Goal: Use online tool/utility: Utilize a website feature to perform a specific function

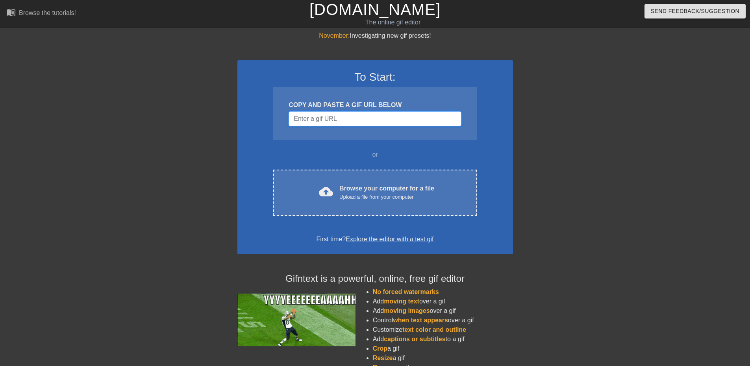
click at [321, 121] on input "Username" at bounding box center [375, 118] width 172 height 15
paste input "[URL][DOMAIN_NAME]"
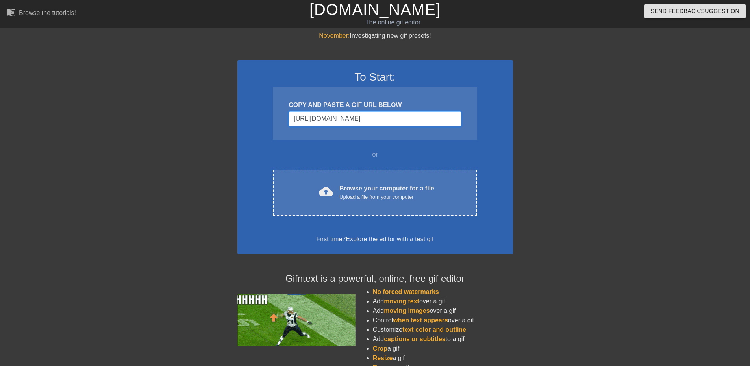
scroll to position [0, 95]
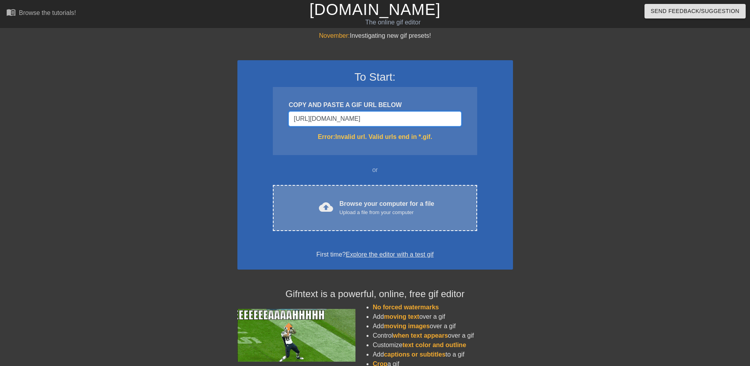
type input "[URL][DOMAIN_NAME]"
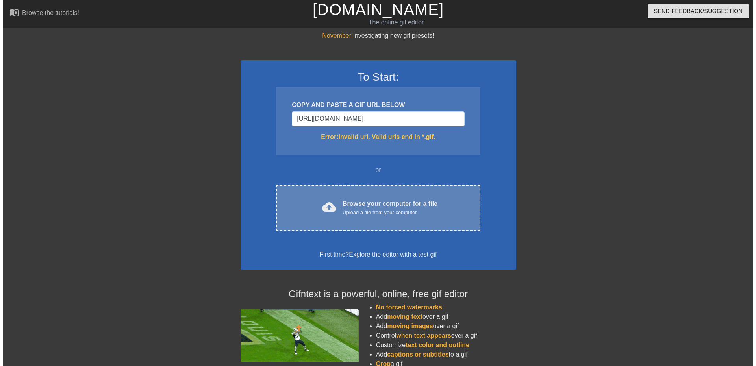
scroll to position [0, 0]
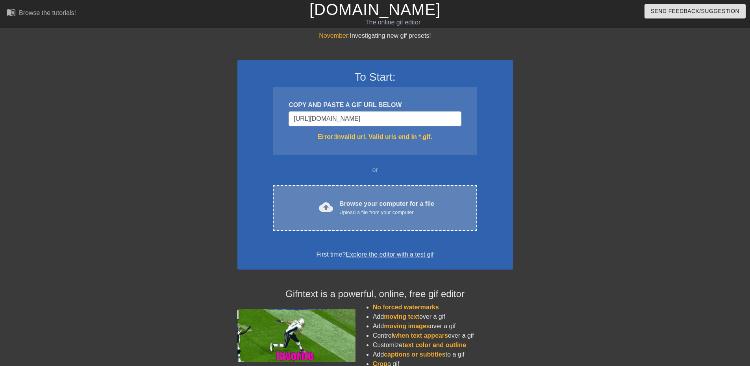
click at [369, 212] on div "Upload a file from your computer" at bounding box center [386, 213] width 95 height 8
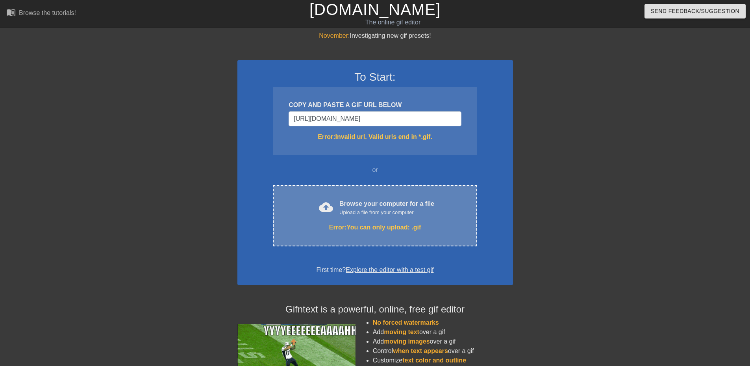
click at [371, 230] on div "Error: You can only upload: .gif" at bounding box center [374, 227] width 171 height 9
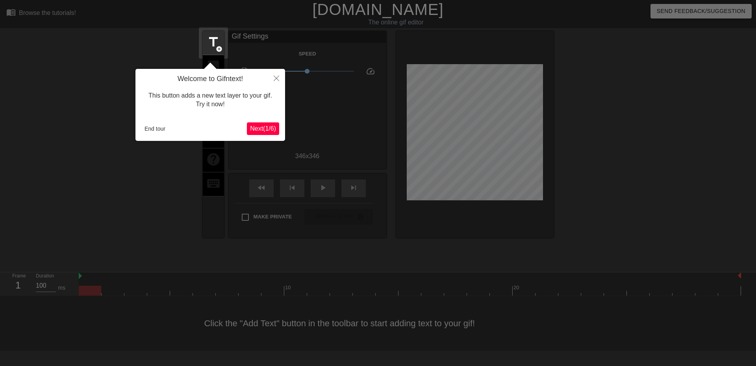
click at [254, 128] on span "Next ( 1 / 6 )" at bounding box center [263, 128] width 26 height 7
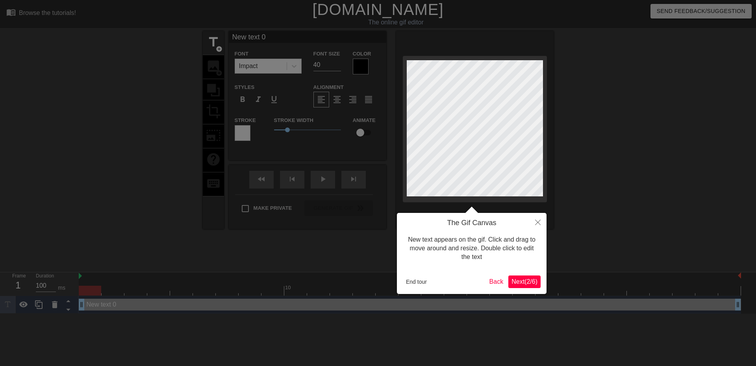
click at [514, 278] on span "Next ( 2 / 6 )" at bounding box center [525, 281] width 26 height 7
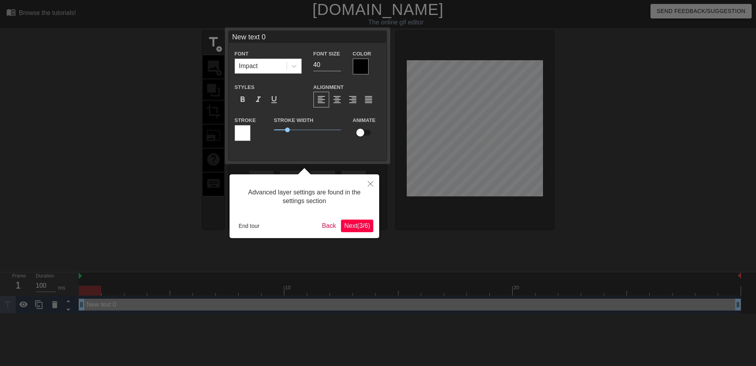
click at [356, 223] on span "Next ( 3 / 6 )" at bounding box center [357, 225] width 26 height 7
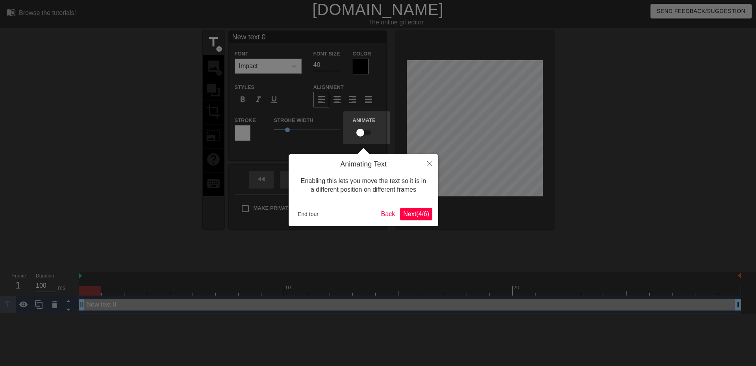
click at [408, 215] on span "Next ( 4 / 6 )" at bounding box center [416, 214] width 26 height 7
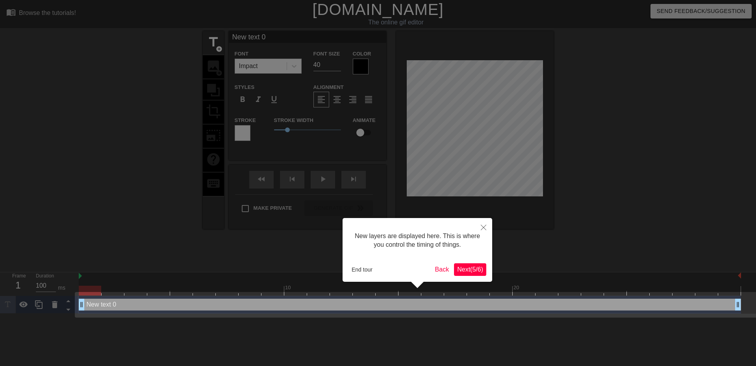
click at [463, 266] on span "Next ( 5 / 6 )" at bounding box center [470, 269] width 26 height 7
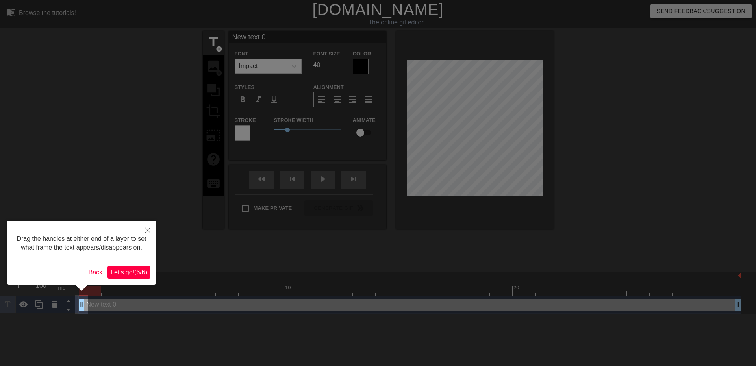
click at [133, 271] on span "Let's go! ( 6 / 6 )" at bounding box center [129, 272] width 37 height 7
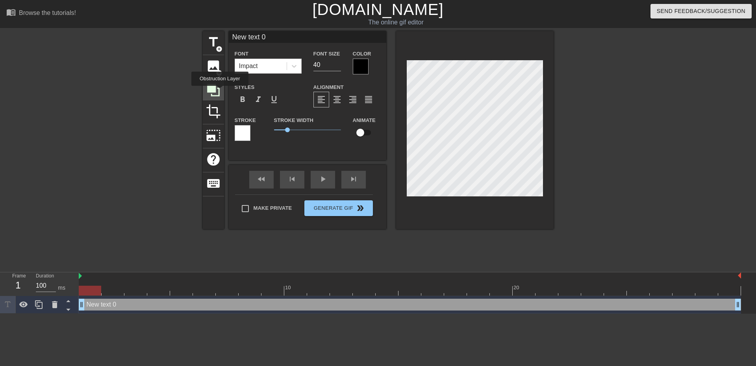
click at [218, 89] on icon at bounding box center [213, 90] width 15 height 15
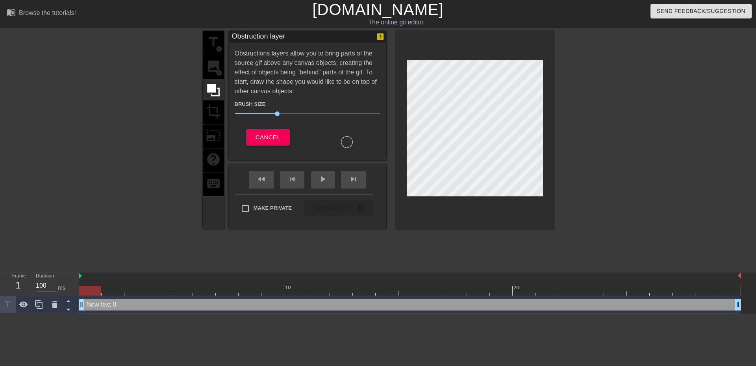
drag, startPoint x: 224, startPoint y: 66, endPoint x: 219, endPoint y: 66, distance: 5.1
click at [224, 66] on div "title add_circle image add_circle crop photo_size_select_large help keyboard Ob…" at bounding box center [378, 130] width 351 height 198
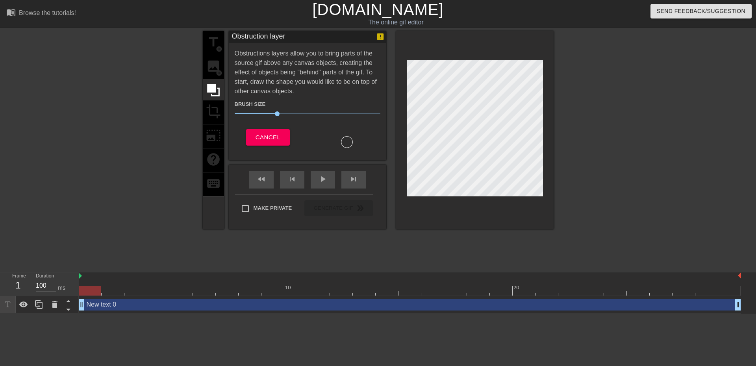
click at [215, 67] on div "title add_circle image add_circle crop photo_size_select_large help keyboard" at bounding box center [213, 130] width 21 height 198
click at [216, 41] on div "title add_circle image add_circle crop photo_size_select_large help keyboard" at bounding box center [213, 130] width 21 height 198
click at [258, 134] on span "Cancel" at bounding box center [268, 137] width 25 height 10
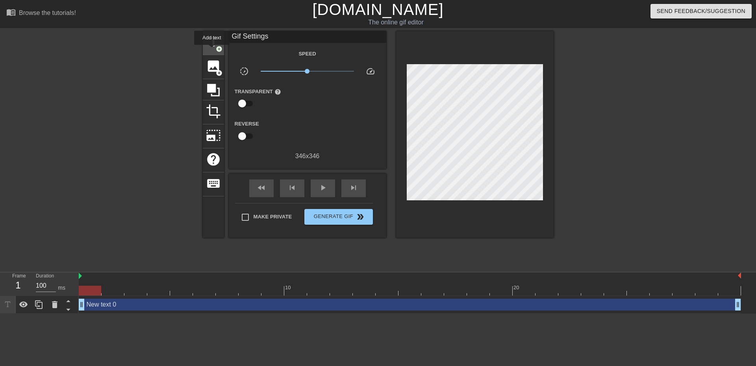
click at [213, 47] on span "title" at bounding box center [213, 42] width 15 height 15
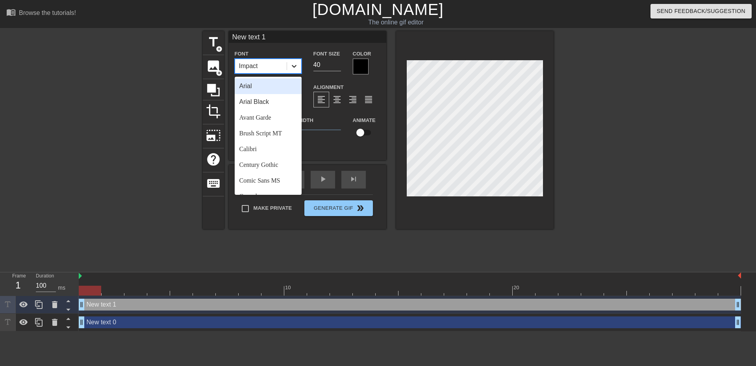
click at [293, 65] on icon at bounding box center [294, 66] width 8 height 8
click at [261, 102] on div "Arial Black" at bounding box center [268, 102] width 67 height 16
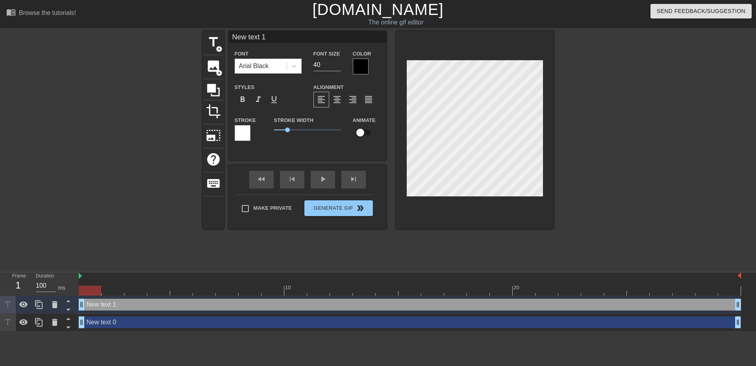
type input "New text 0"
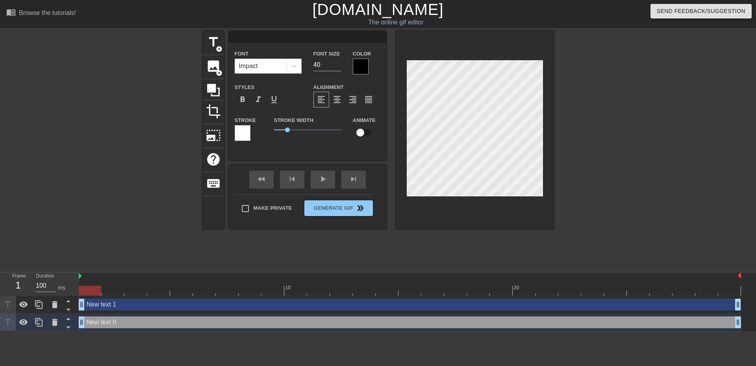
scroll to position [1, 1]
type input "New text 1"
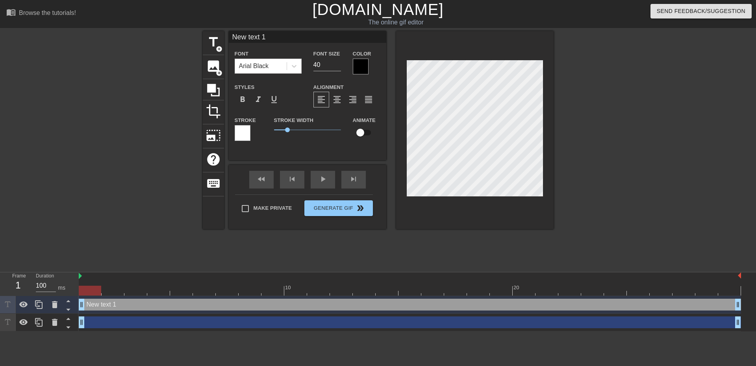
click at [244, 132] on div at bounding box center [243, 133] width 16 height 16
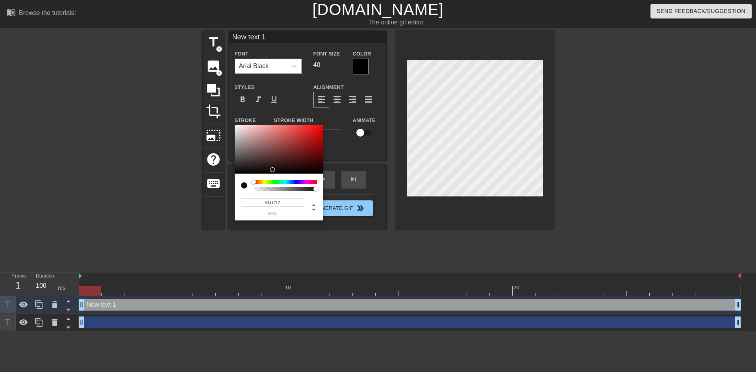
type input "#000000"
drag, startPoint x: 249, startPoint y: 154, endPoint x: 284, endPoint y: 181, distance: 44.9
click at [284, 181] on div "#000000 hex" at bounding box center [279, 173] width 89 height 96
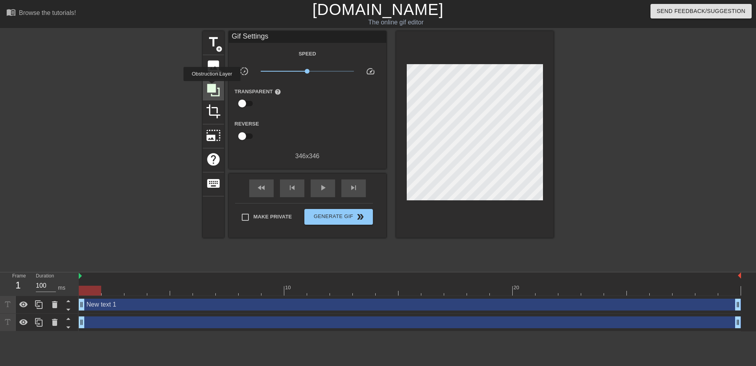
click at [212, 86] on icon at bounding box center [213, 90] width 13 height 13
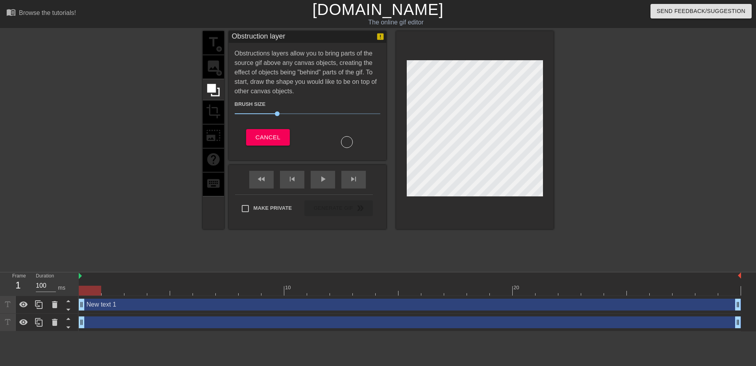
click at [215, 68] on div "title add_circle image add_circle crop photo_size_select_large help keyboard" at bounding box center [213, 130] width 21 height 198
click at [271, 136] on span "Cancel" at bounding box center [268, 137] width 25 height 10
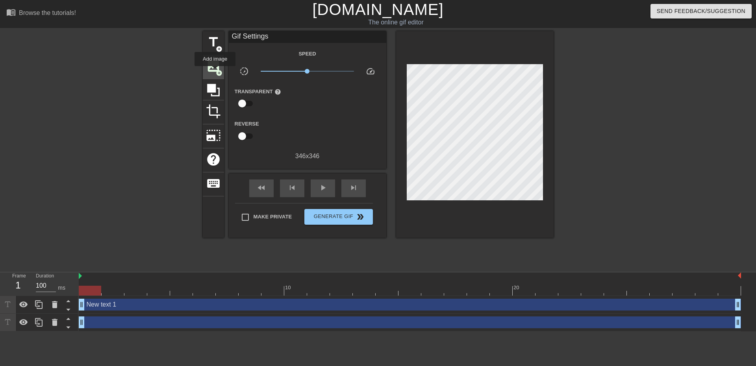
click at [215, 72] on span "image" at bounding box center [213, 66] width 15 height 15
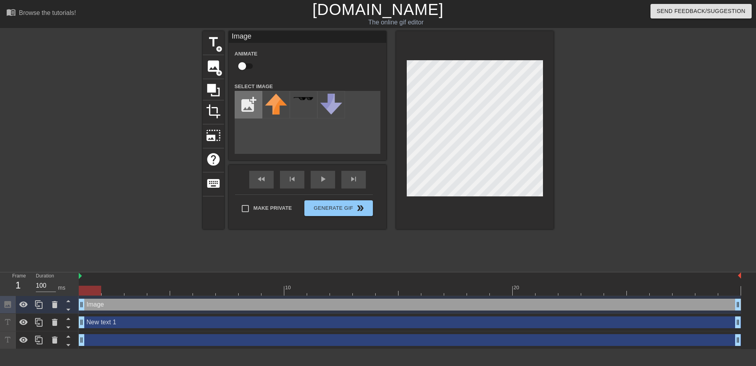
click at [243, 108] on input "file" at bounding box center [248, 104] width 27 height 27
type input "C:\fakepath\100432-white-frame-free-clipart-hd.png"
click at [273, 104] on img at bounding box center [276, 101] width 22 height 15
click at [461, 197] on div at bounding box center [475, 130] width 158 height 198
click at [57, 311] on div at bounding box center [55, 304] width 16 height 17
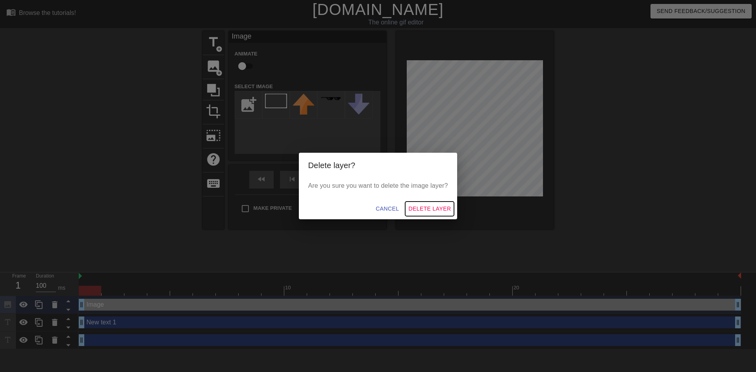
click at [422, 210] on span "Delete Layer" at bounding box center [429, 209] width 43 height 10
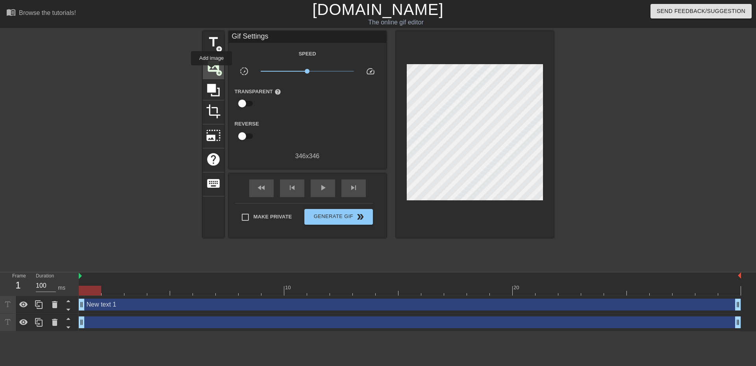
click at [211, 71] on span "image" at bounding box center [213, 66] width 15 height 15
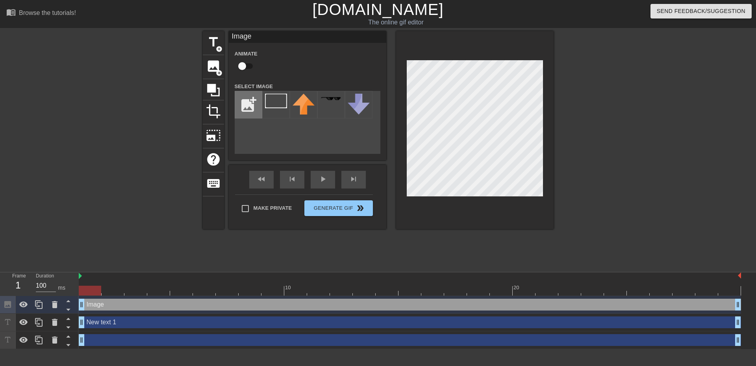
click at [237, 108] on input "file" at bounding box center [248, 104] width 27 height 27
type input "C:\fakepath\Ekran görüntüsü [DATE] 182551.png"
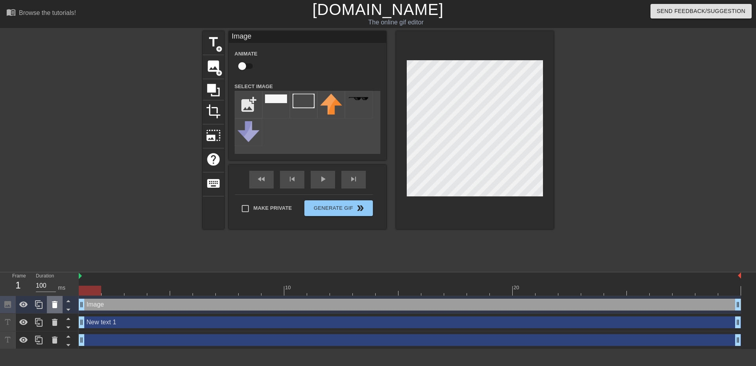
click at [55, 303] on icon at bounding box center [55, 304] width 6 height 7
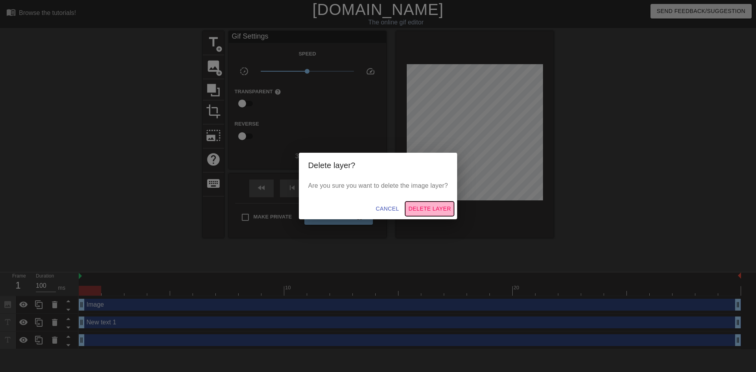
click at [421, 207] on span "Delete Layer" at bounding box center [429, 209] width 43 height 10
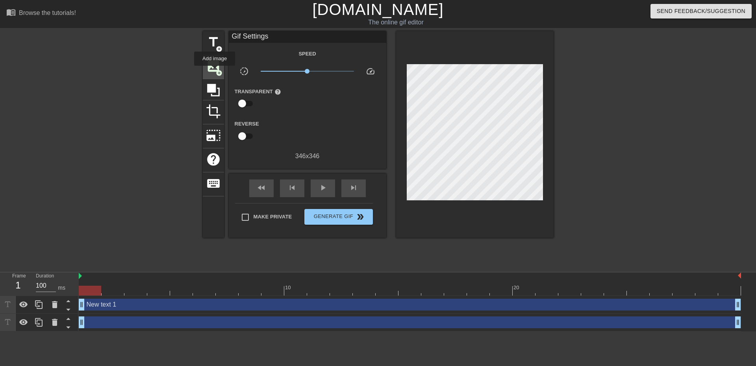
click at [215, 71] on span "image" at bounding box center [213, 66] width 15 height 15
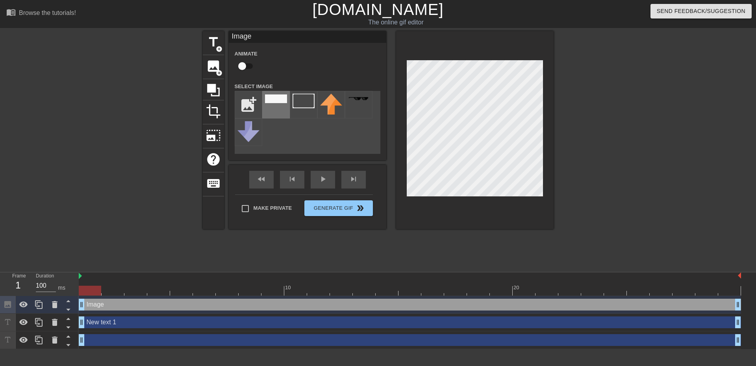
click at [274, 104] on div at bounding box center [276, 105] width 28 height 28
click at [404, 69] on div at bounding box center [475, 130] width 158 height 198
drag, startPoint x: 110, startPoint y: 322, endPoint x: 110, endPoint y: 302, distance: 20.5
click at [110, 302] on div "Image drag_handle drag_handle New text 1 drag_handle drag_handle drag_handle dr…" at bounding box center [417, 322] width 677 height 53
click at [66, 316] on icon at bounding box center [68, 319] width 10 height 10
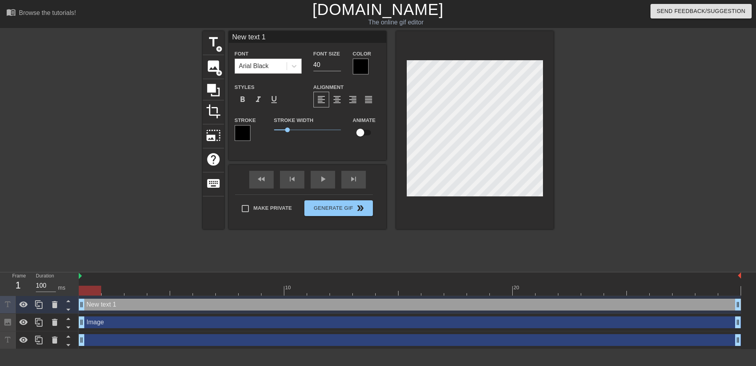
scroll to position [1, 2]
type input "New text"
type textarea "New text"
type input "New text"
type textarea "New text"
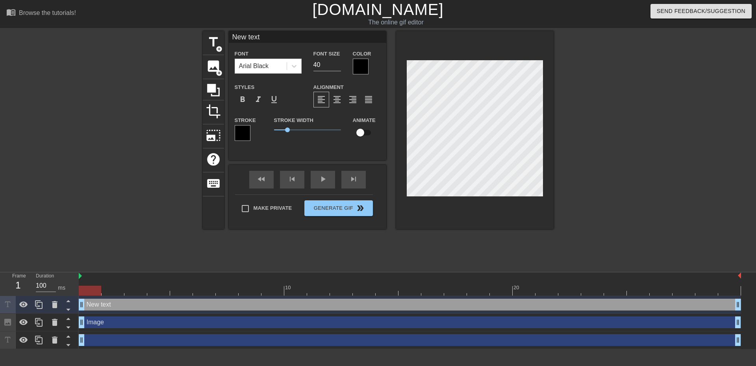
type input "New tex"
type textarea "New tex"
type input "New te"
type textarea "New te"
type input "New t"
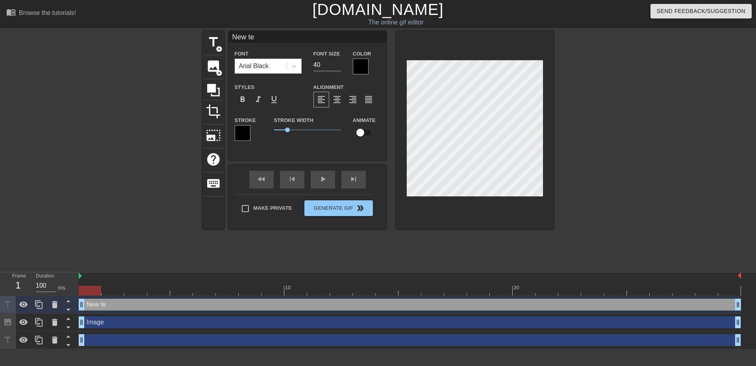
type textarea "New t"
type input "New"
type textarea "New"
type input "New"
type textarea "New"
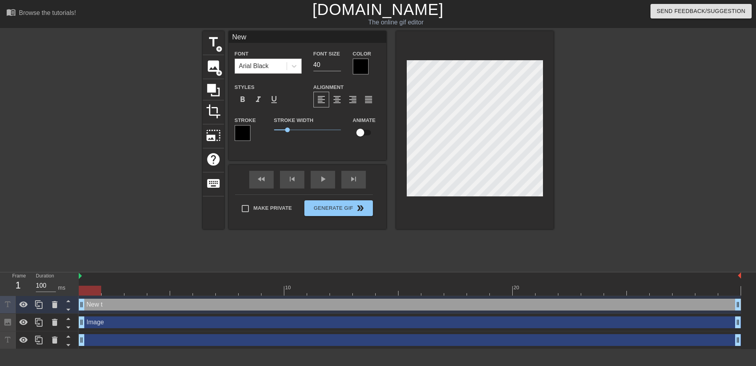
type input "Ne"
type textarea "Ne"
type input "N"
type textarea "N"
type input "l"
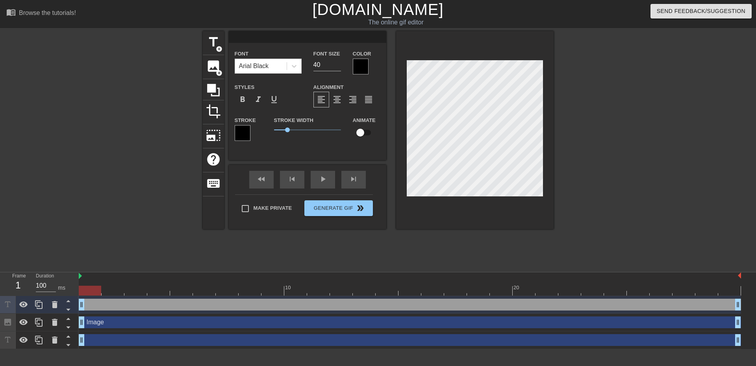
type textarea "l"
type input "lo"
type textarea "lo"
type input "low"
type textarea "low"
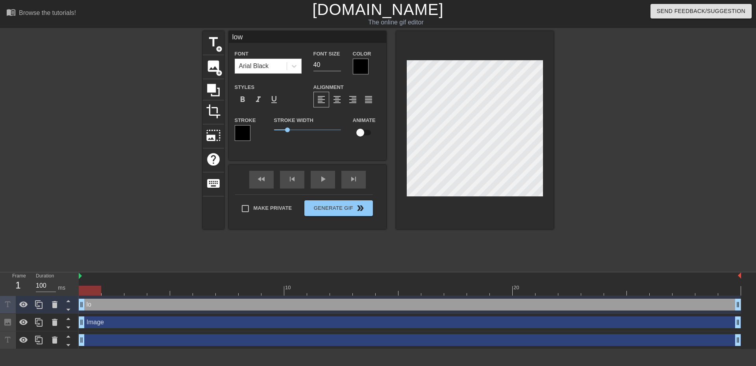
type input "lowk"
type textarea "lowk"
type input "lowk"
type textarea "lowk"
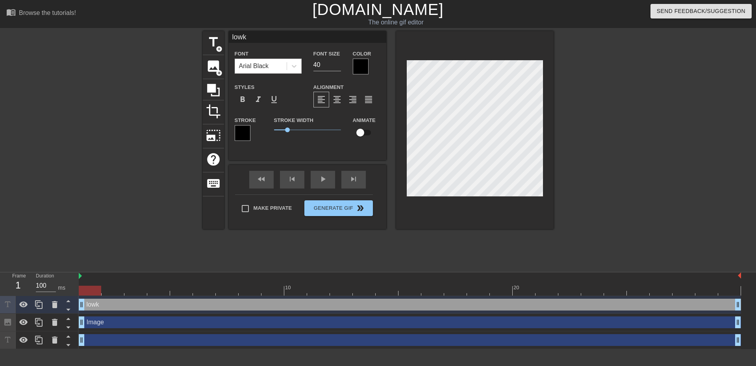
type input "lowk"
type textarea "lowk"
click at [299, 64] on div at bounding box center [294, 66] width 14 height 14
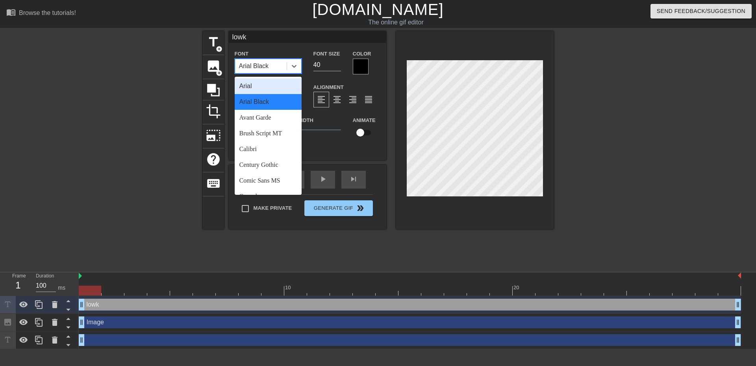
click at [259, 90] on div "Arial" at bounding box center [268, 86] width 67 height 16
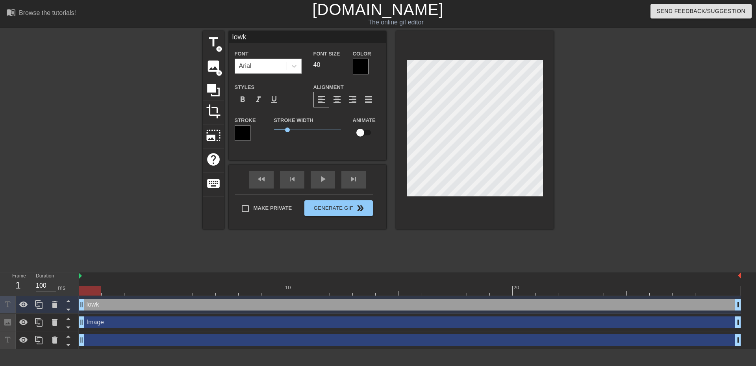
type input "lowk"
type textarea "lowk"
type input "lowk"
type textarea "lowk"
type input "lowk s"
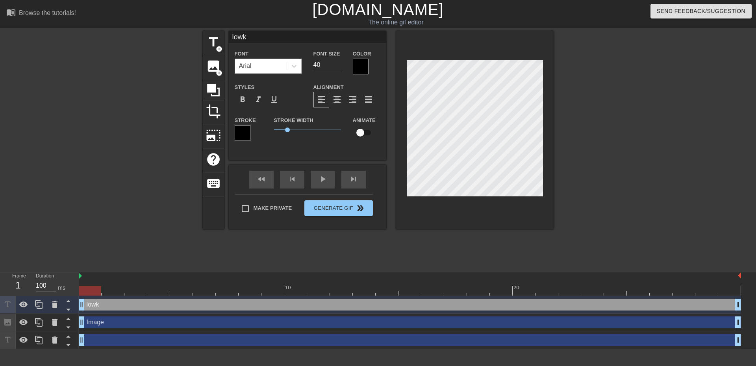
type textarea "lowk s"
type input "lowk"
type textarea "lowk"
type input "lowk"
type textarea "lowk"
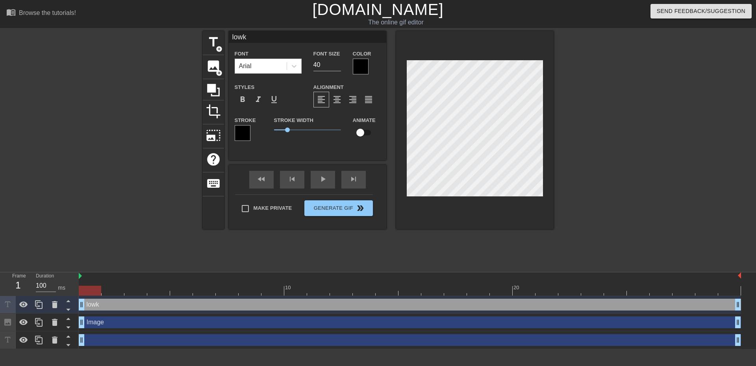
type input "lowk s"
type textarea "lowk s"
type input "lowk sm"
type textarea "lowk sm"
type input "lowk smo"
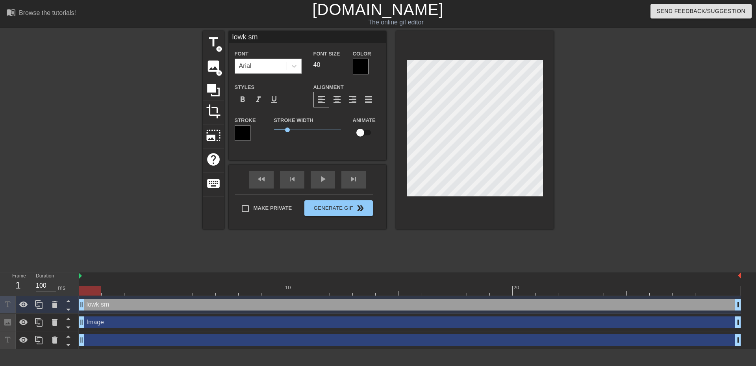
type textarea "lowk smo"
type input "lowk smoo"
type textarea "lowk smoo"
type input "lowk smo"
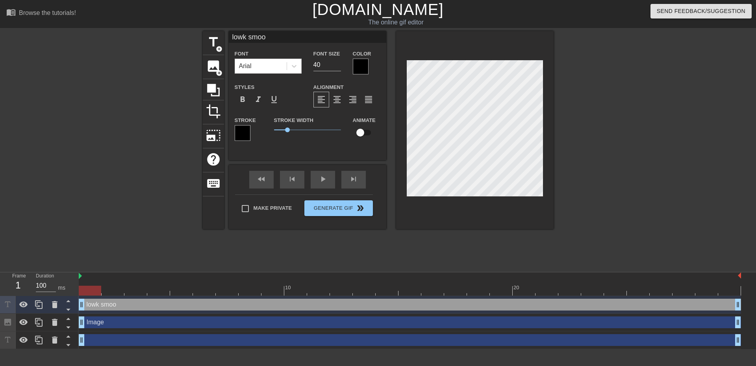
type textarea "lowk smo"
type input "lowk smok"
type textarea "lowk smok"
type input "lowk smoki"
type textarea "lowk smoki"
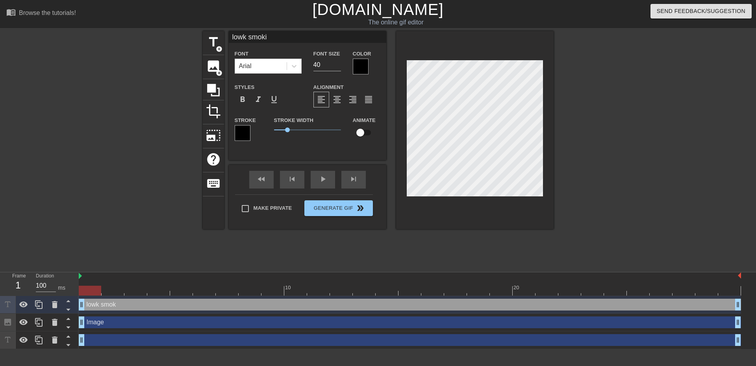
type input "lowk smokin"
type textarea "lowk smokin"
type input "lowk smokin"
type textarea "lowk smokin"
type input "lowk smokin d"
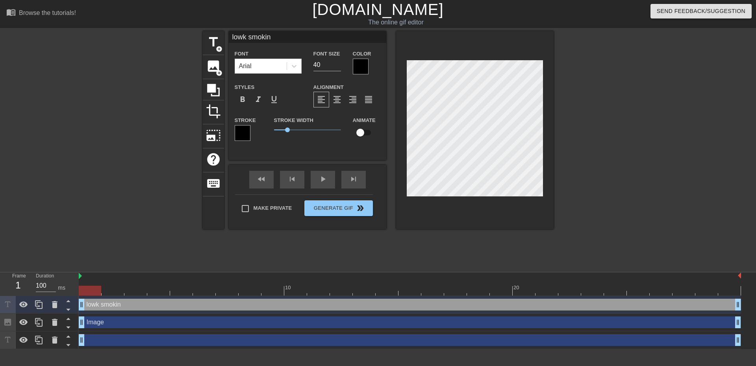
type textarea "lowk smokin d"
type input "lowk smokin da"
type textarea "lowk smokin da"
type input "lowk smokin dat"
type textarea "lowk smokin dat"
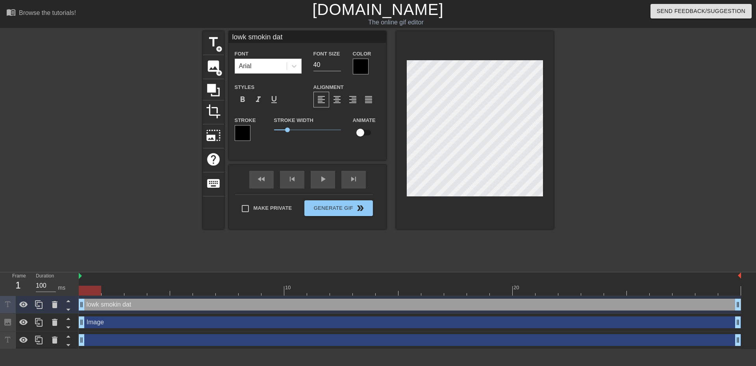
type input "lowk smokin dat"
type textarea "lowk smokin dat"
type input "lowk smokin dat 1"
type textarea "lowk smokin dat 1"
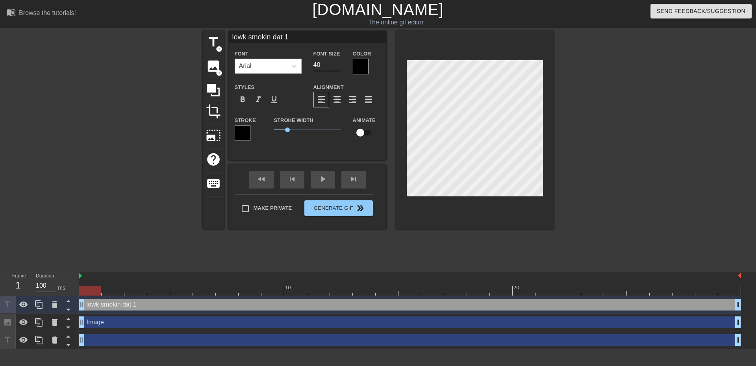
type input "lowk smokin dat 18"
type textarea "lowk smokin dat 18"
type input "lowk smokin dat 18t"
type textarea "lowk smokin dat 18t"
type input "lowk smokin dat 18th"
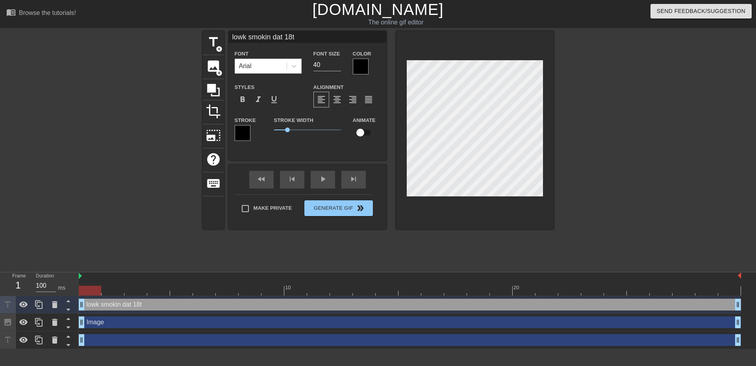
type textarea "lowk smokin dat 18th"
type input "lowk smokin dat 18thh"
type textarea "lowk smokin dat 18thh"
type input "lowk smokin dat 18thh"
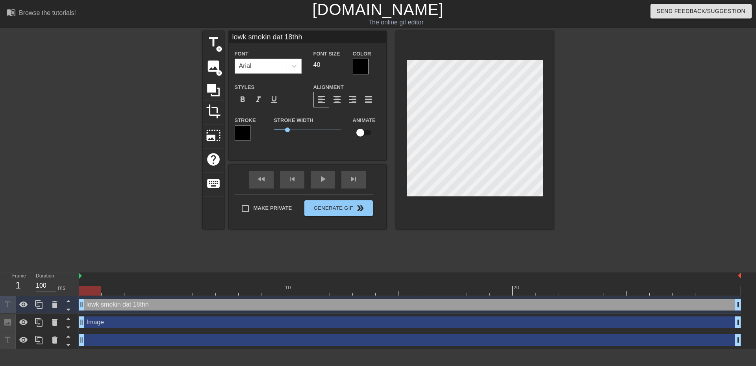
type textarea "lowk smokin dat 18thh"
type input "lowk smokin dat 18thh"
type textarea "lowk smokin dat 18thh"
type input "lowk smokin dat 18th"
type textarea "lowk smokin dat 18th"
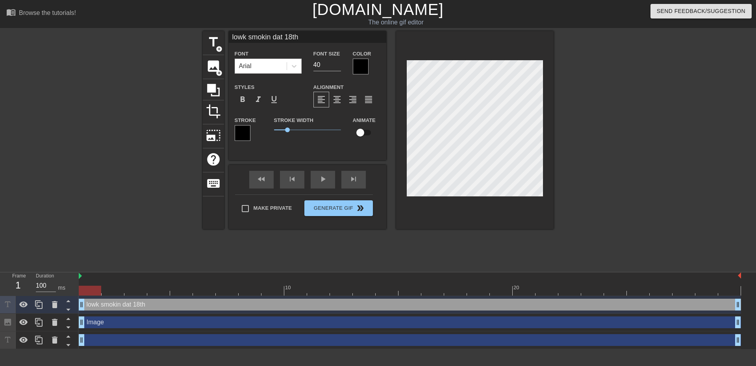
type input "lowk smokin dat 18th"
type textarea "lowk smokin dat 18th"
type input "lowk smokin dat 18th p"
type textarea "lowk smokin dat 18th p"
type input "lowk smokin dat 18th pa"
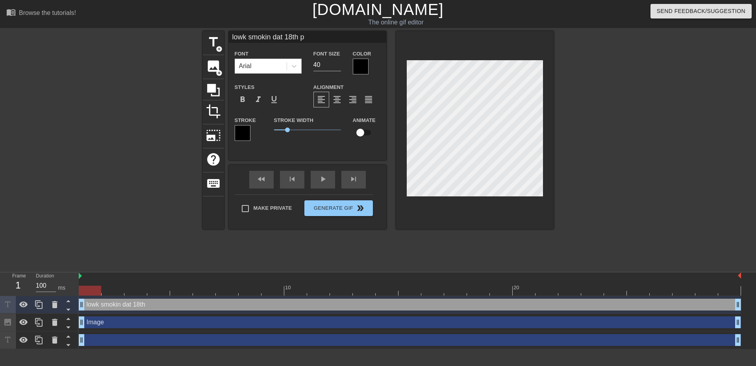
type textarea "lowk smokin dat 18th pa"
type input "lowk smokin dat 18th pac"
type textarea "lowk smokin dat 18th pac"
type input "lowk smokin dat 18th pacc"
type textarea "lowk smokin dat 18th pacc"
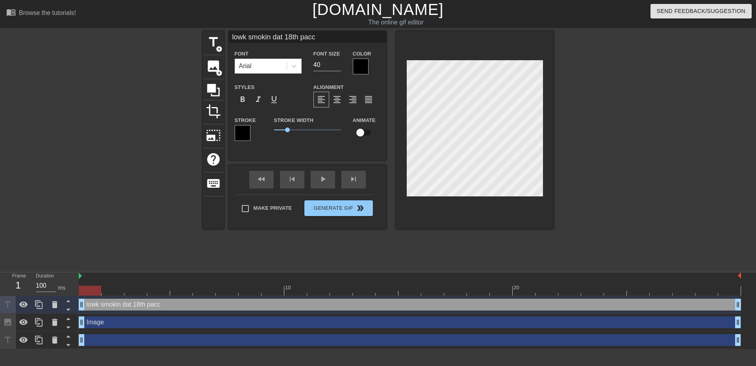
scroll to position [1, 5]
type input "lowk smokin dat 18th pacck"
type textarea "lowk smokin dat 18th pacck"
type input "lowk smokin dat 18th pacc"
type textarea "lowk smokin dat 18th pacc"
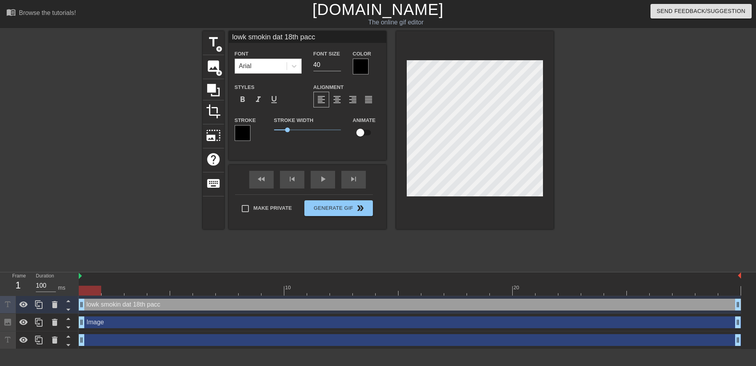
type input "lowk smokin dat 18th pac"
type textarea "lowk smokin dat 18th pac"
type input "lowk smokin dat 18th pack"
type textarea "lowk smokin dat 18th pack"
click at [334, 100] on span "format_align_center" at bounding box center [336, 99] width 9 height 9
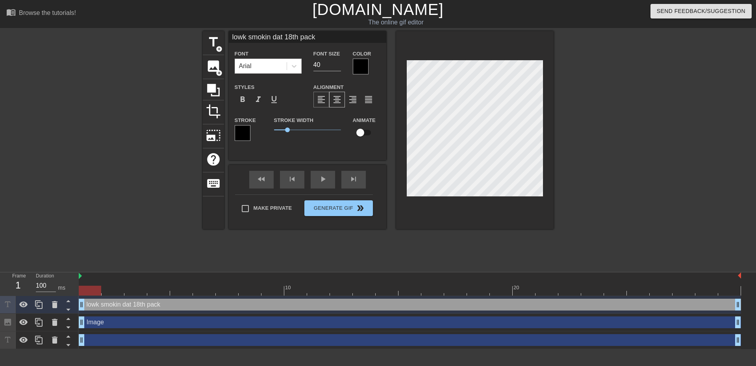
click at [323, 97] on span "format_align_left" at bounding box center [321, 99] width 9 height 9
click at [336, 65] on input "39" at bounding box center [327, 65] width 28 height 13
click at [336, 65] on input "38" at bounding box center [327, 65] width 28 height 13
click at [336, 64] on input "37" at bounding box center [327, 65] width 28 height 13
click at [336, 64] on input "38" at bounding box center [327, 65] width 28 height 13
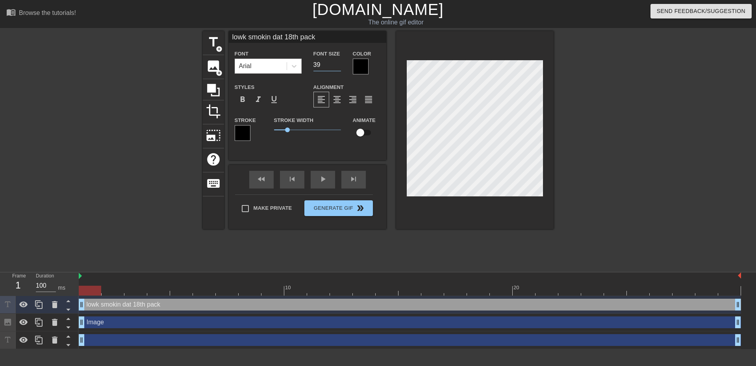
click at [336, 64] on input "39" at bounding box center [327, 65] width 28 height 13
click at [337, 68] on input "38" at bounding box center [327, 65] width 28 height 13
click at [337, 67] on input "37" at bounding box center [327, 65] width 28 height 13
click at [337, 67] on input "36" at bounding box center [327, 65] width 28 height 13
click at [337, 67] on input "35" at bounding box center [327, 65] width 28 height 13
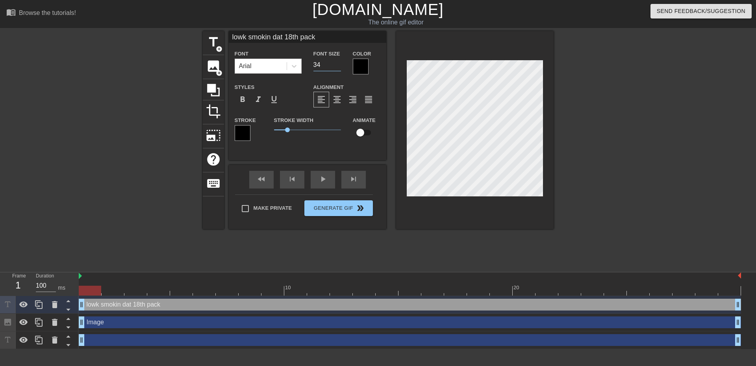
click at [337, 67] on input "34" at bounding box center [327, 65] width 28 height 13
click at [337, 67] on input "33" at bounding box center [327, 65] width 28 height 13
click at [337, 67] on input "32" at bounding box center [327, 65] width 28 height 13
click at [337, 67] on input "31" at bounding box center [327, 65] width 28 height 13
click at [337, 67] on input "30" at bounding box center [327, 65] width 28 height 13
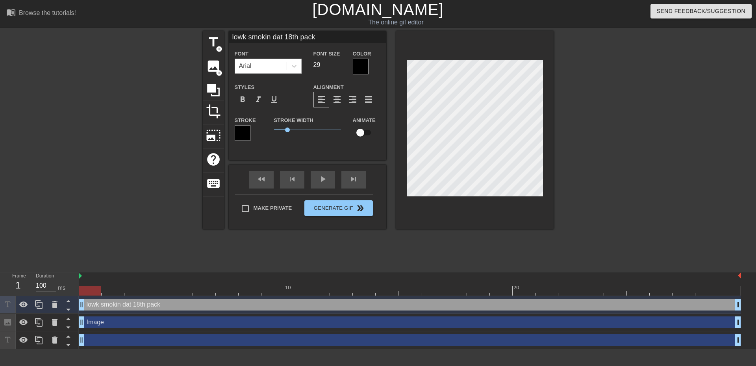
click at [337, 67] on input "29" at bounding box center [327, 65] width 28 height 13
type input "28"
click at [337, 67] on input "28" at bounding box center [327, 65] width 28 height 13
click at [609, 171] on div at bounding box center [622, 149] width 118 height 236
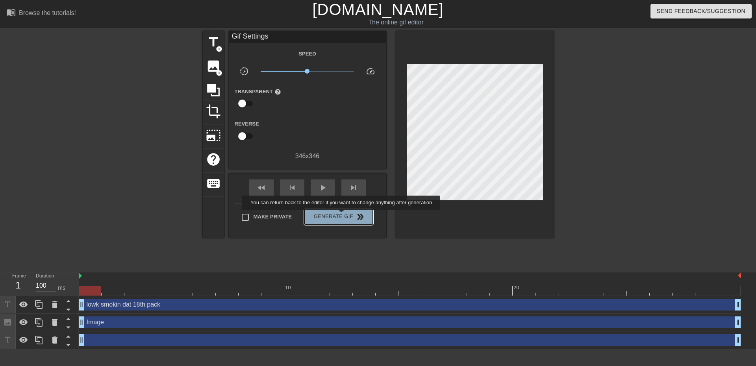
click at [342, 215] on span "Generate Gif double_arrow" at bounding box center [339, 216] width 62 height 9
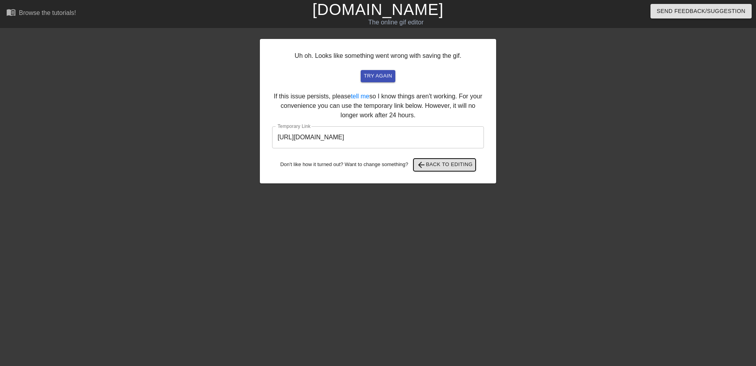
click at [431, 164] on span "arrow_back Back to Editing" at bounding box center [445, 164] width 56 height 9
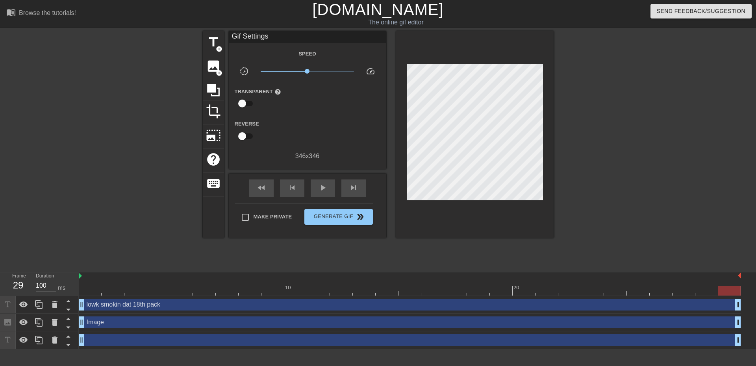
click at [722, 289] on div at bounding box center [729, 291] width 22 height 10
drag, startPoint x: 730, startPoint y: 289, endPoint x: 712, endPoint y: 291, distance: 17.4
click at [718, 291] on div at bounding box center [729, 291] width 22 height 10
drag, startPoint x: 712, startPoint y: 291, endPoint x: 85, endPoint y: 289, distance: 627.7
click at [85, 289] on div at bounding box center [90, 291] width 22 height 10
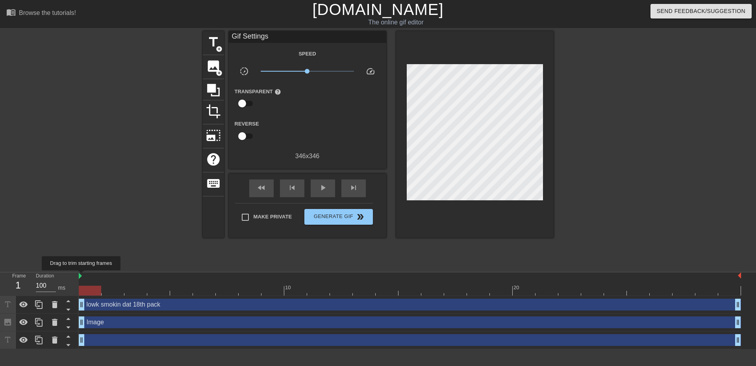
click at [82, 276] on img at bounding box center [80, 276] width 3 height 6
click at [78, 276] on div "Frame 1 Duration 100 ms" at bounding box center [39, 284] width 79 height 24
click at [318, 215] on span "Generate Gif double_arrow" at bounding box center [339, 216] width 62 height 9
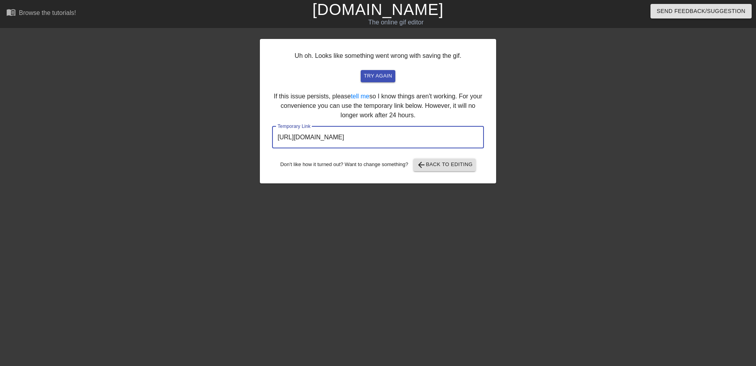
drag, startPoint x: 456, startPoint y: 136, endPoint x: 271, endPoint y: 136, distance: 185.5
click at [273, 136] on input "[URL][DOMAIN_NAME]" at bounding box center [378, 137] width 212 height 22
